Goal: Task Accomplishment & Management: Use online tool/utility

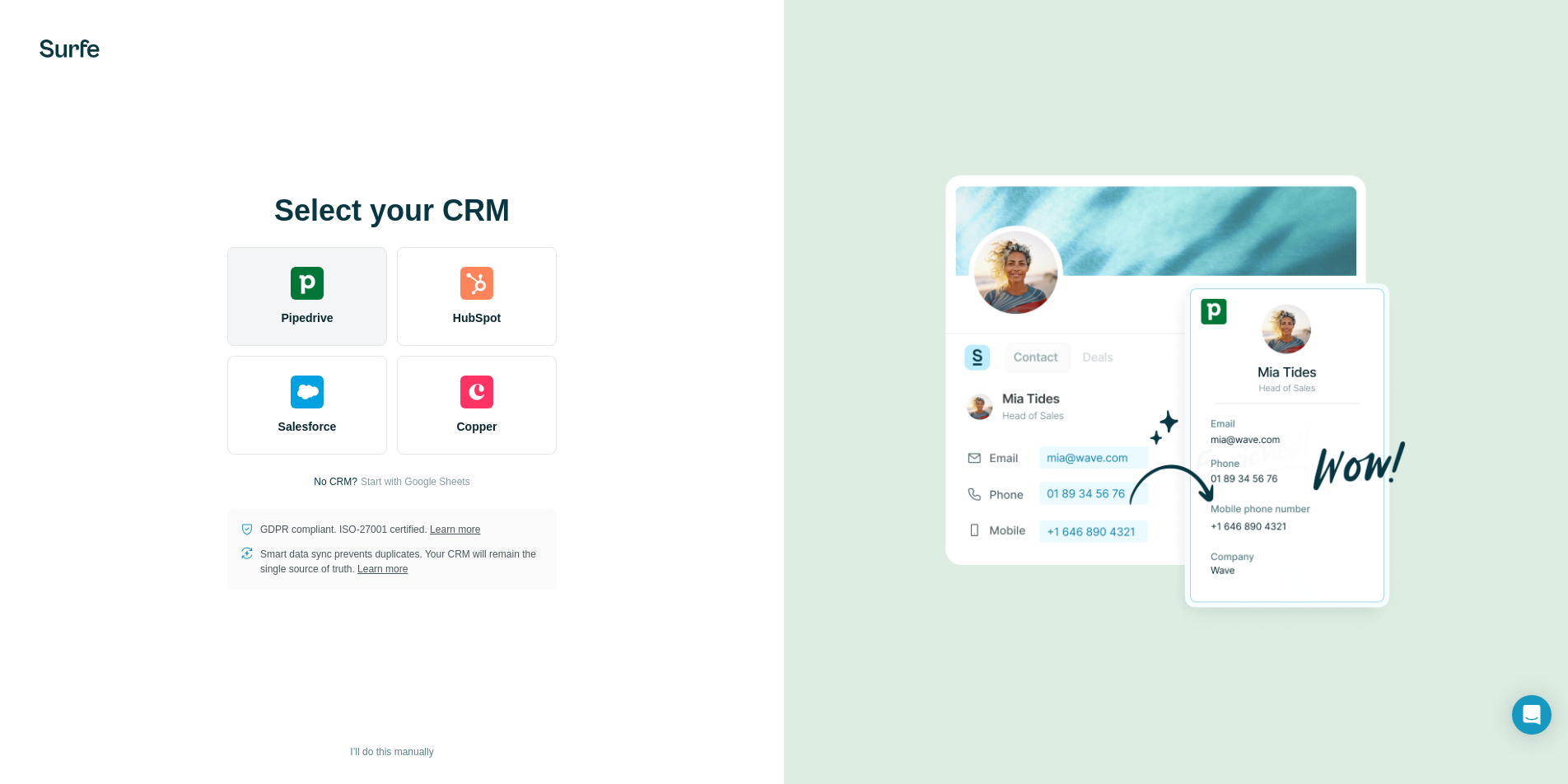
click at [317, 278] on img at bounding box center [307, 283] width 33 height 33
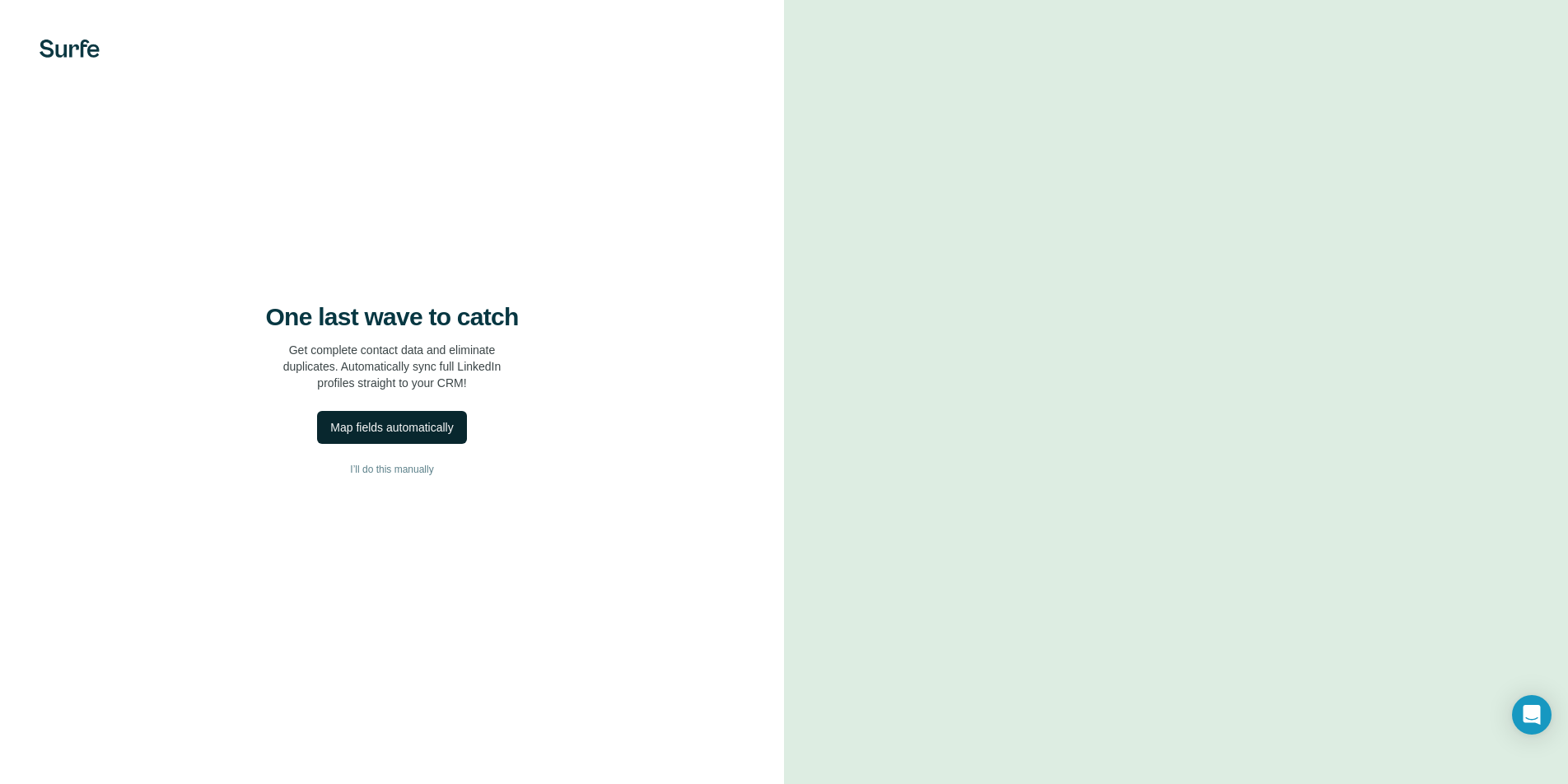
click at [427, 429] on div "Map fields automatically" at bounding box center [391, 427] width 123 height 16
